Goal: Browse casually

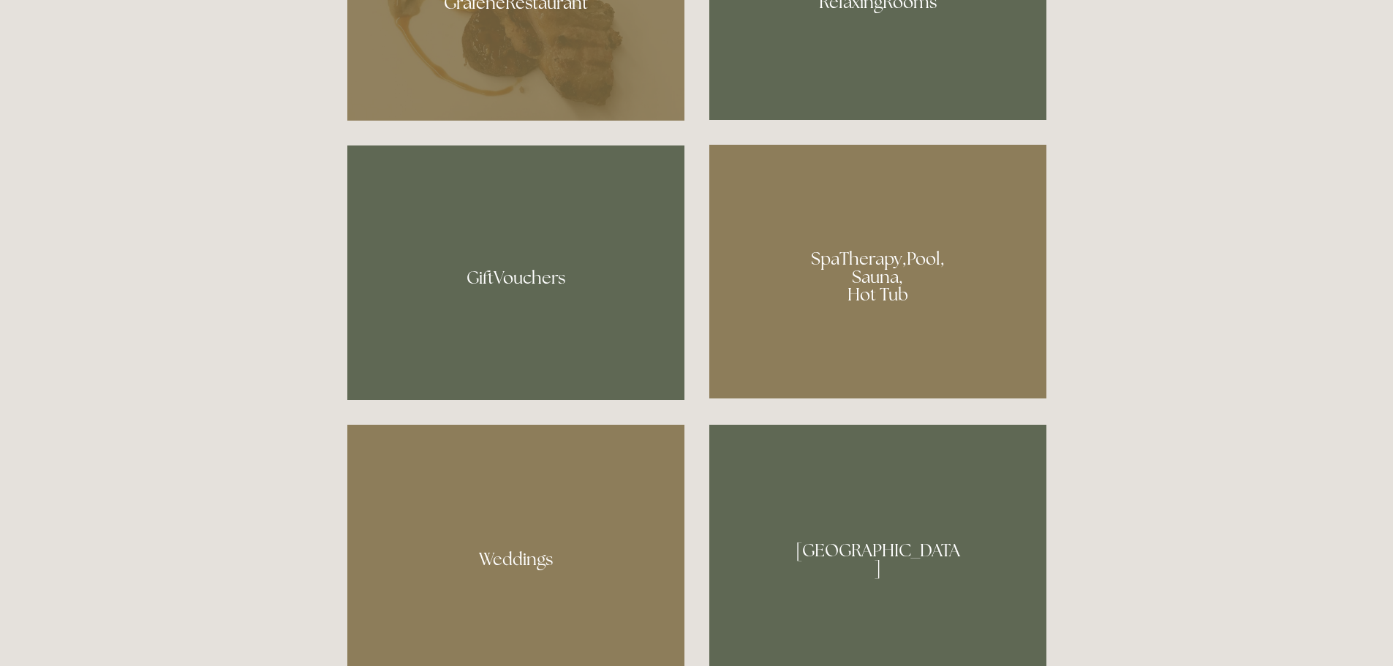
scroll to position [1243, 0]
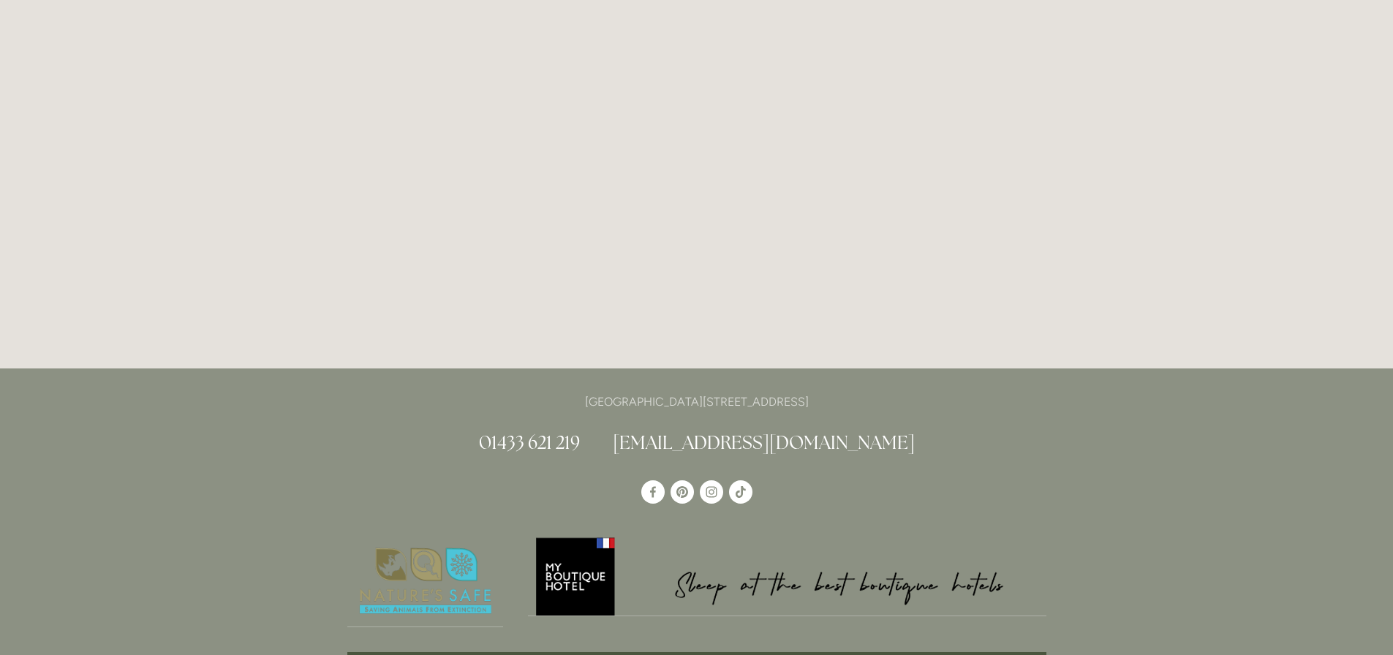
scroll to position [1917, 0]
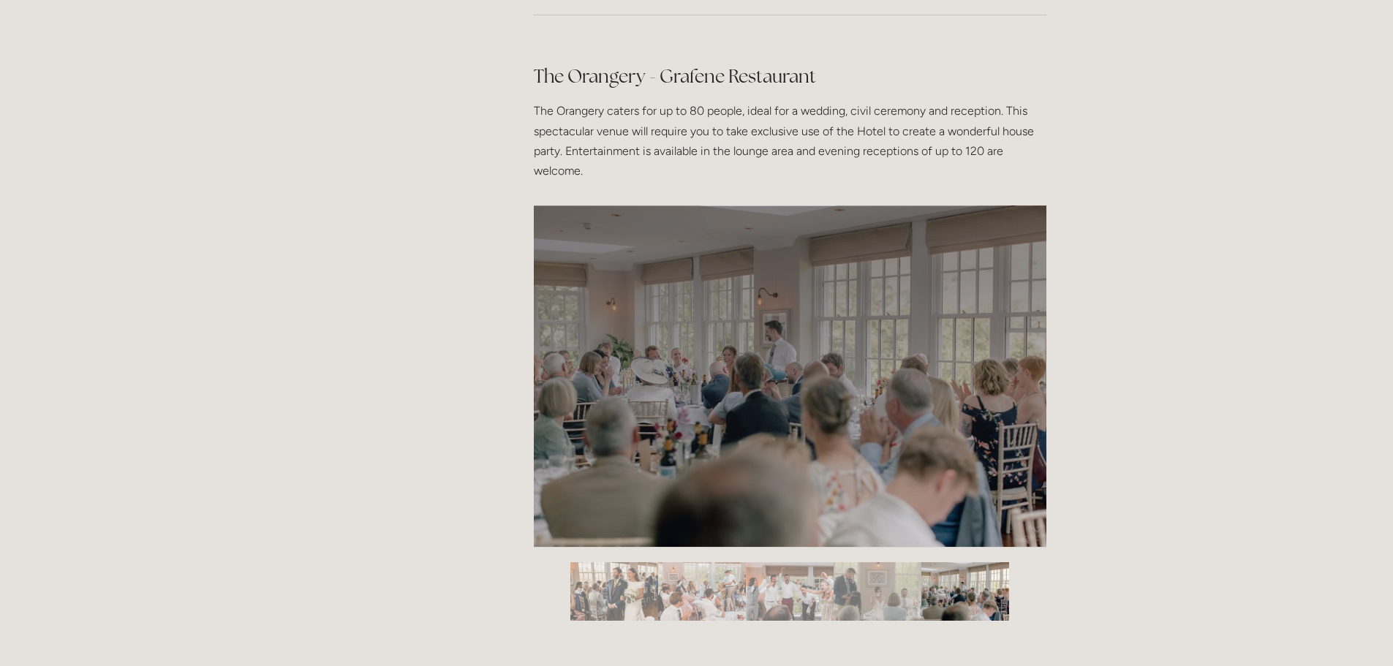
scroll to position [2267, 0]
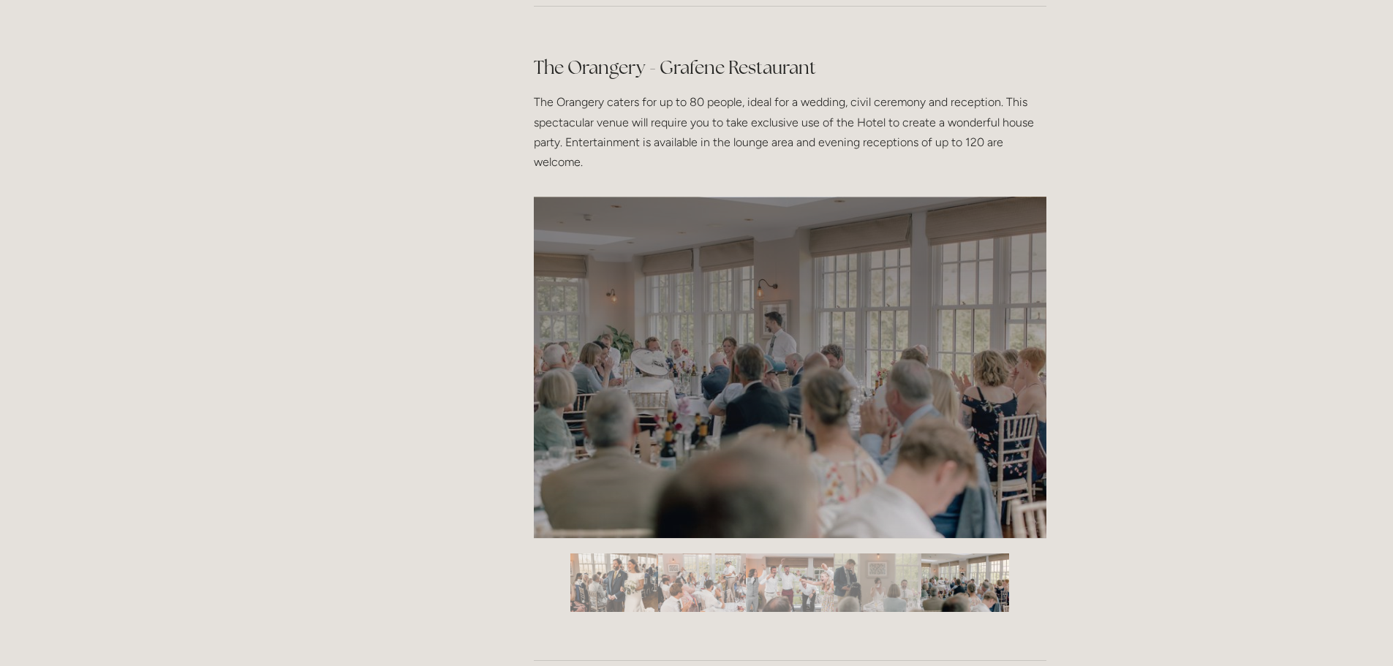
click at [636, 584] on img "Slide 1" at bounding box center [614, 583] width 88 height 58
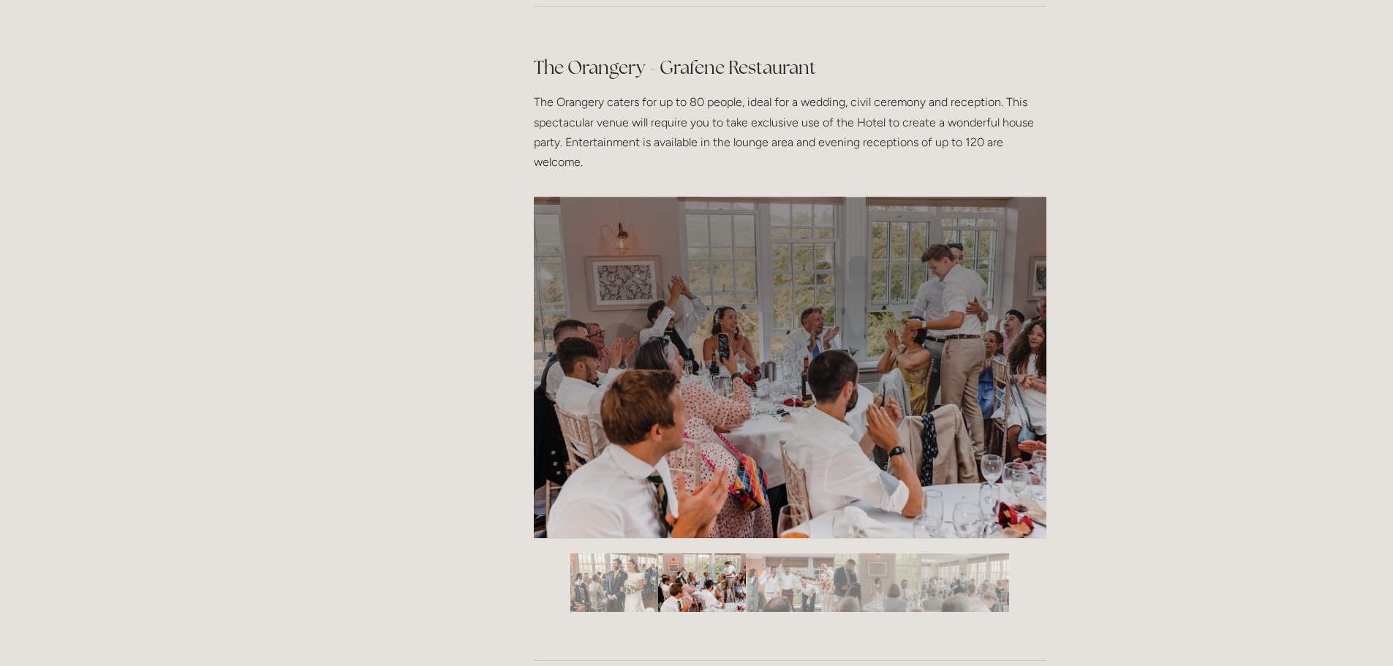
click at [630, 592] on img "Slide 1" at bounding box center [614, 583] width 88 height 58
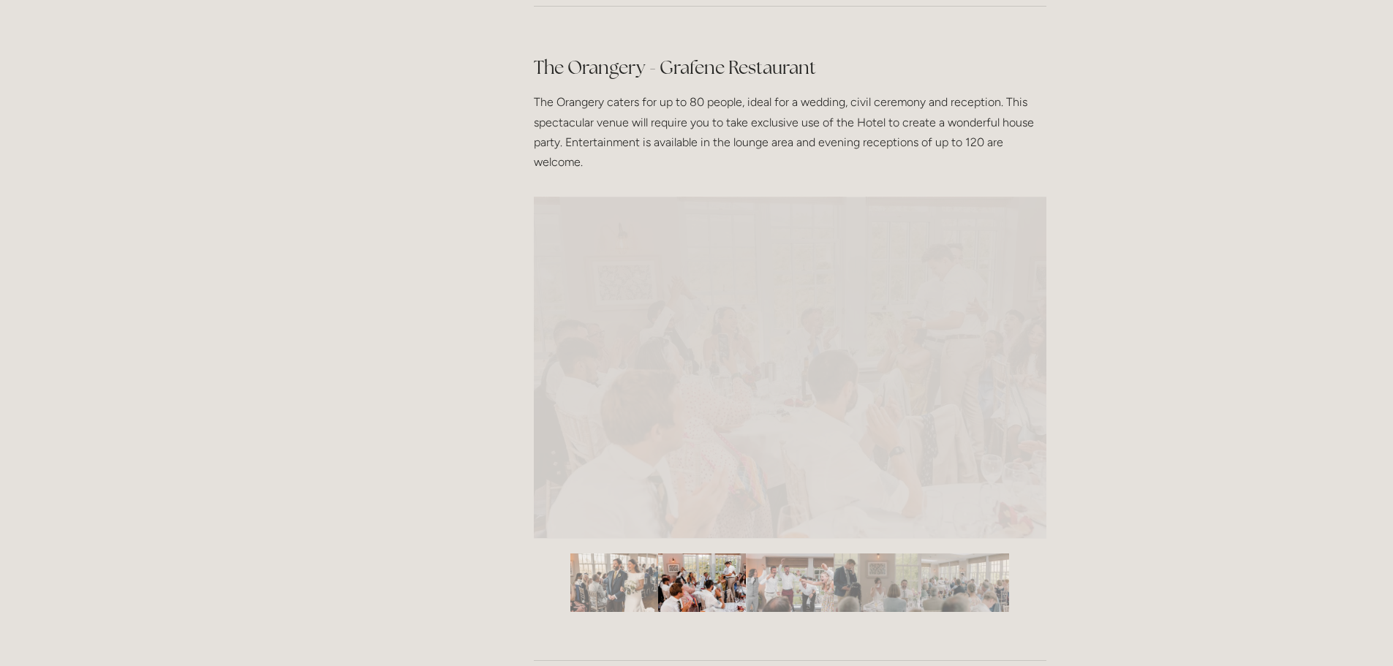
click at [690, 590] on img "Slide 2" at bounding box center [702, 583] width 88 height 58
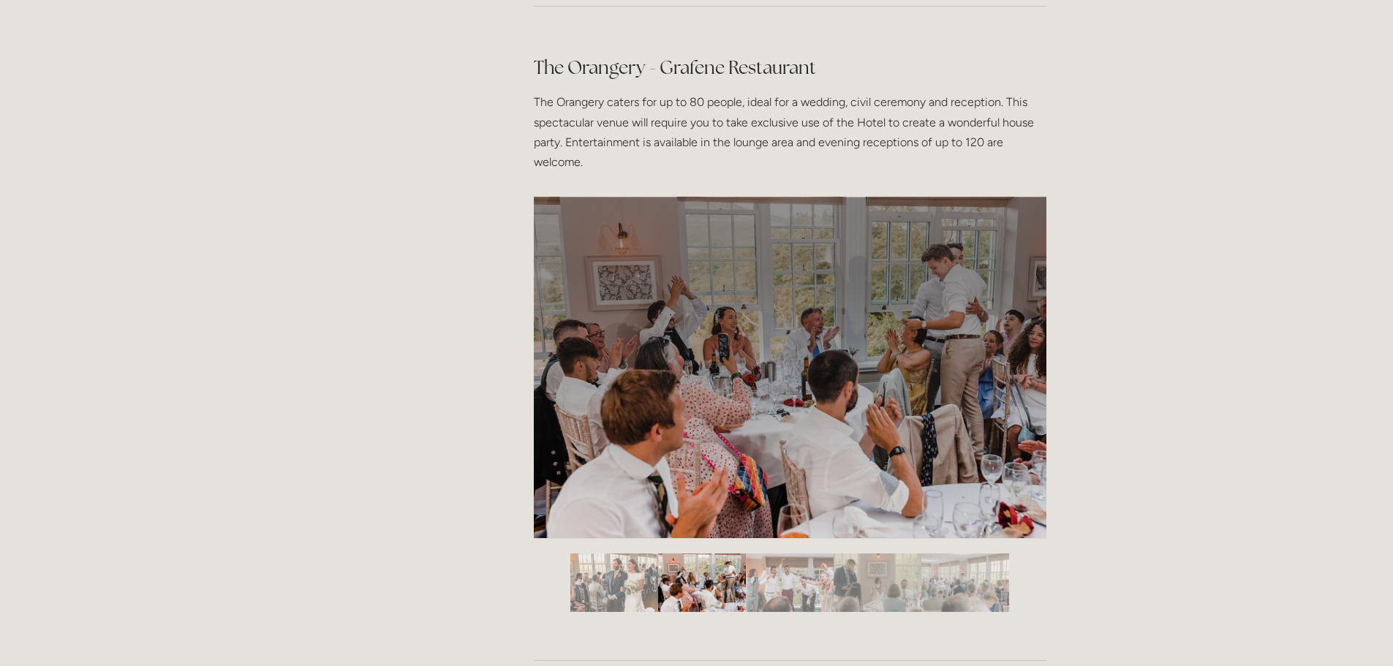
click at [775, 584] on img "Slide 3" at bounding box center [790, 583] width 88 height 58
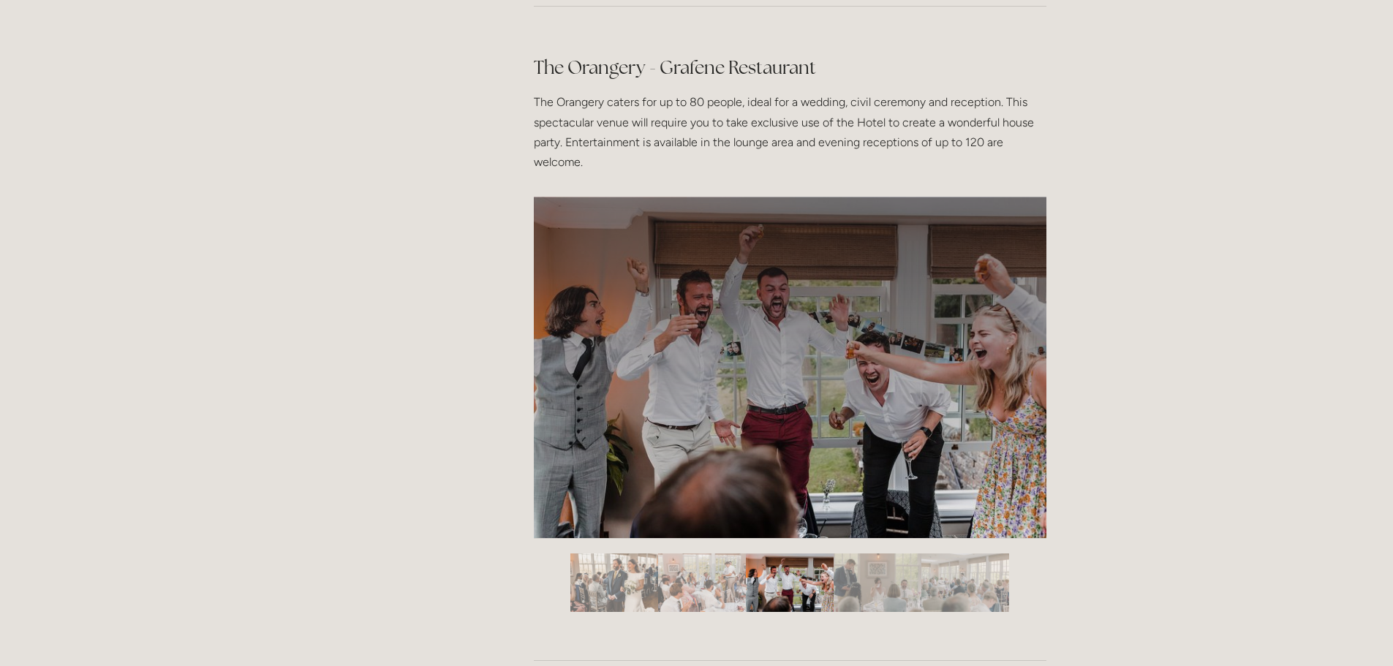
click at [883, 585] on img "Slide 4" at bounding box center [878, 583] width 88 height 58
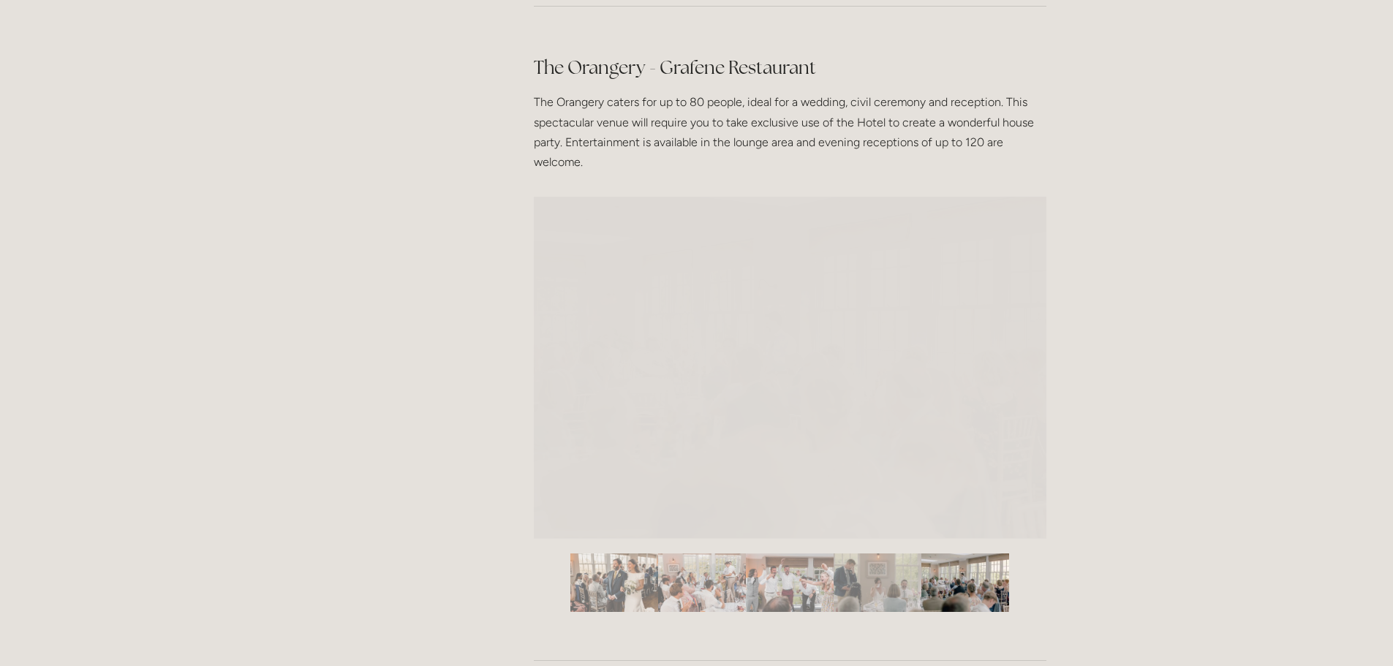
click at [930, 583] on img "Slide 5" at bounding box center [965, 583] width 88 height 58
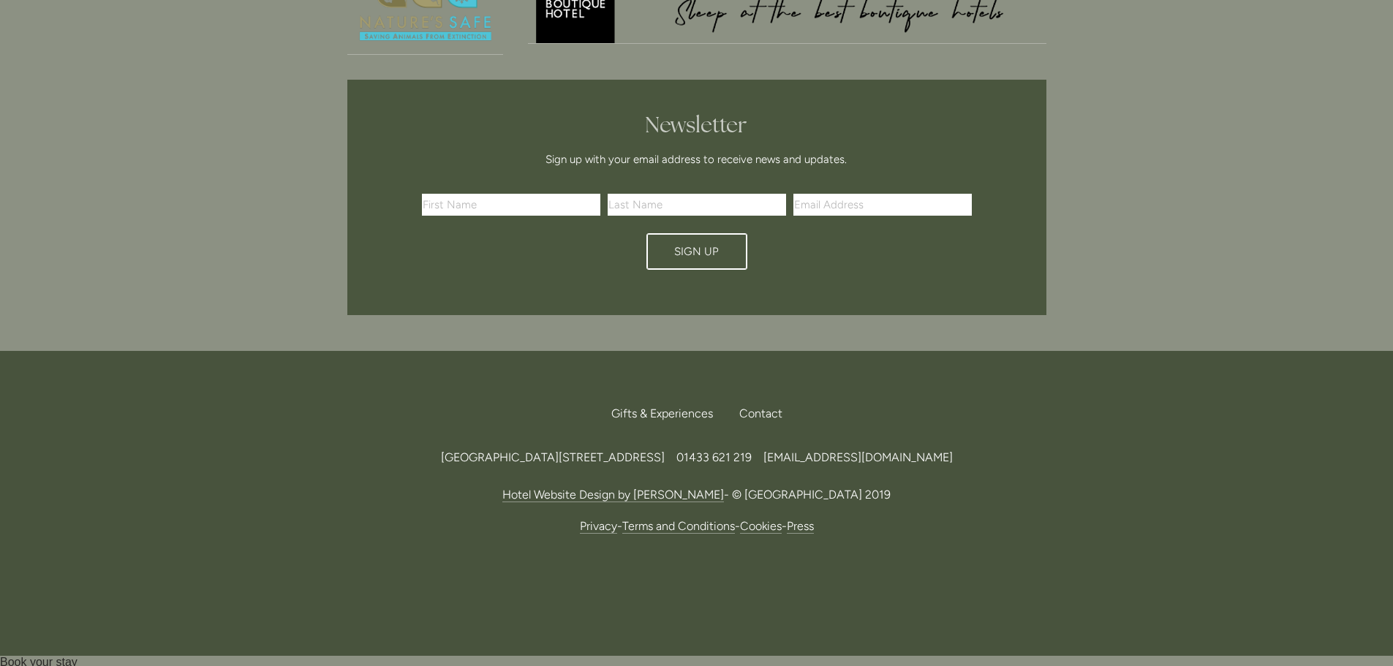
scroll to position [4620, 0]
